Goal: Task Accomplishment & Management: Complete application form

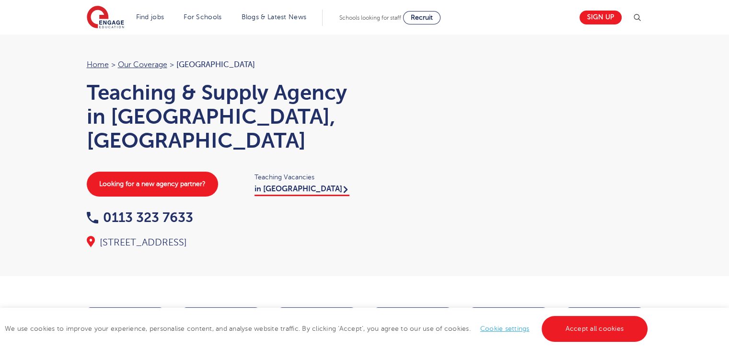
click at [604, 18] on link "Sign up" at bounding box center [600, 18] width 42 height 14
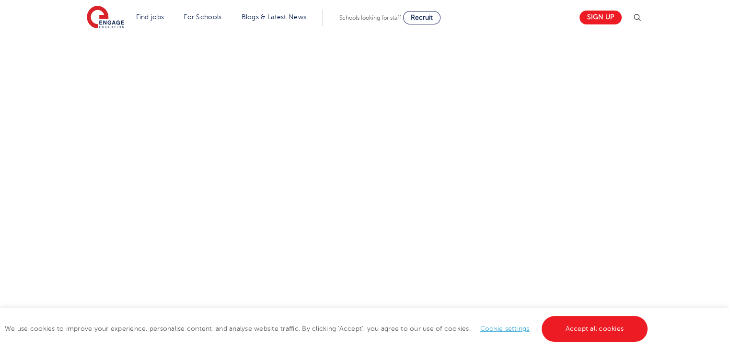
scroll to position [428, 0]
click at [708, 156] on div "Let us know more about you!" at bounding box center [364, 153] width 729 height 575
click at [510, 219] on div "Let us know more about you!" at bounding box center [364, 57] width 581 height 596
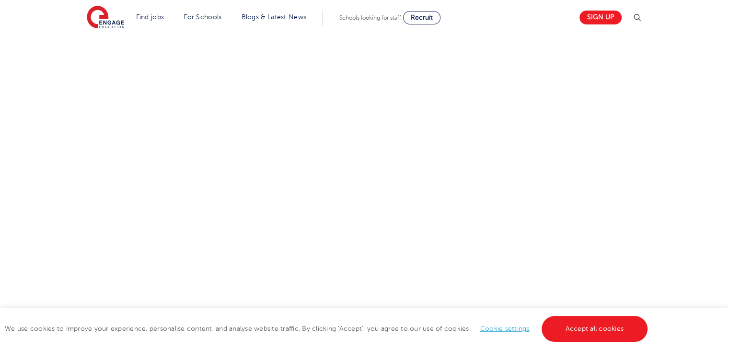
click at [530, 215] on div "Let us know more about you!" at bounding box center [364, 183] width 581 height 416
